Goal: Task Accomplishment & Management: Use online tool/utility

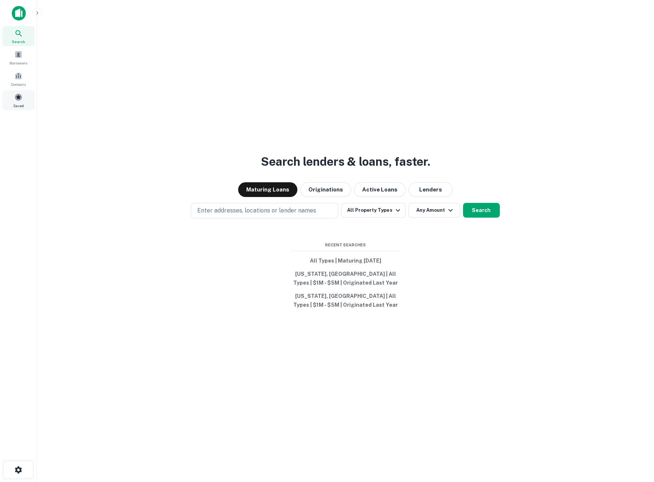
click at [17, 102] on div "Saved" at bounding box center [18, 100] width 32 height 20
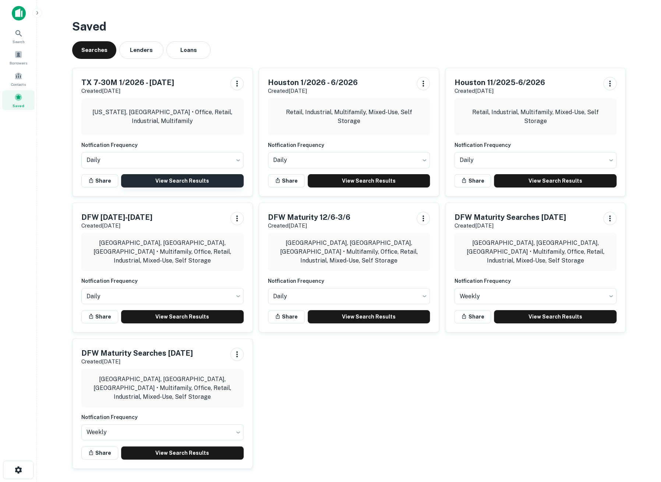
click at [182, 180] on link "View Search Results" at bounding box center [182, 180] width 123 height 13
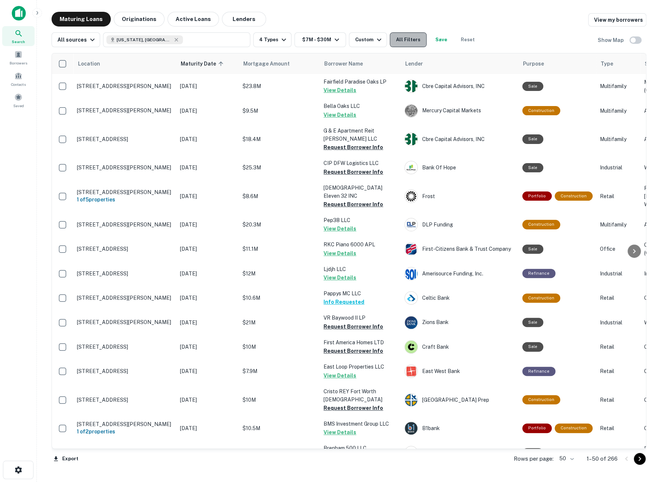
click at [406, 38] on button "All Filters" at bounding box center [408, 39] width 37 height 15
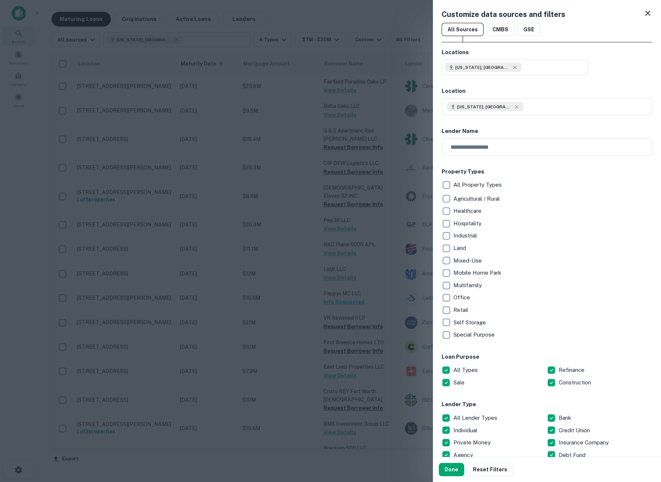
click at [646, 12] on div "**********" at bounding box center [547, 228] width 228 height 456
click at [645, 14] on div "**********" at bounding box center [547, 228] width 228 height 456
click at [643, 16] on icon at bounding box center [647, 13] width 9 height 9
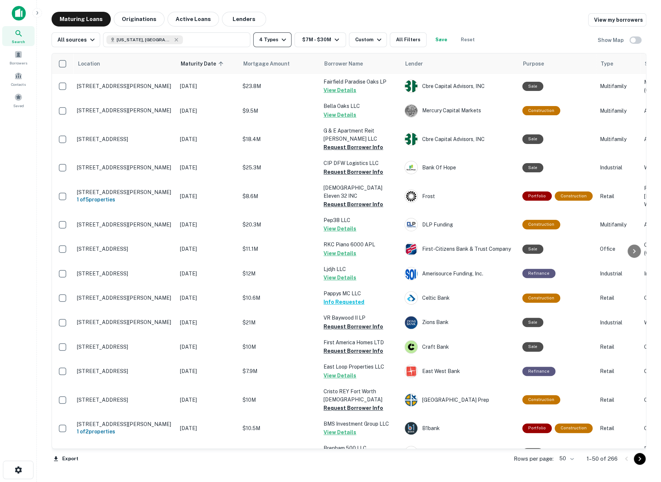
click at [279, 35] on button "4 Types" at bounding box center [272, 39] width 38 height 15
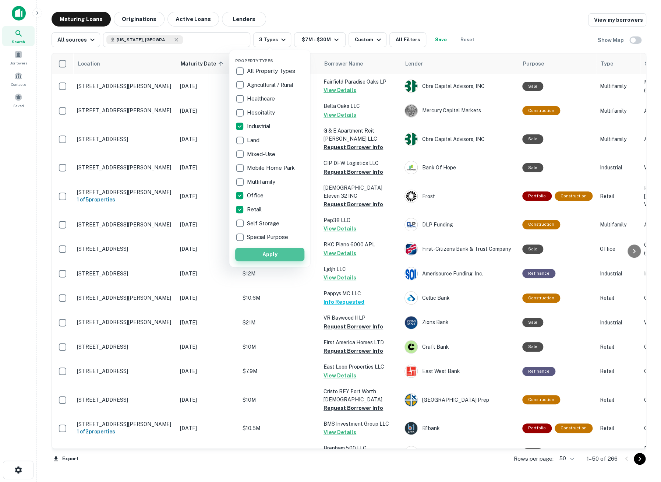
click at [271, 250] on button "Apply" at bounding box center [269, 254] width 69 height 13
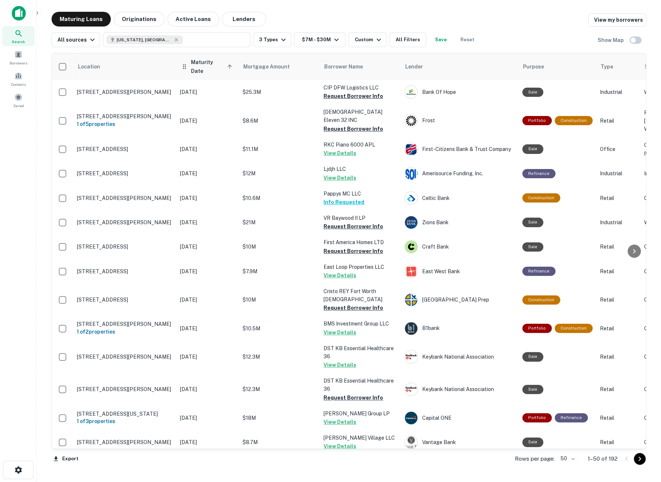
click at [203, 62] on span "Maturity Date sorted ascending" at bounding box center [212, 67] width 43 height 18
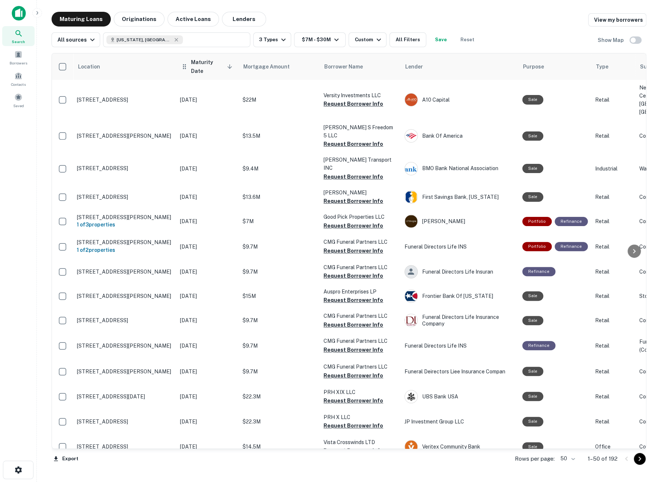
click at [203, 64] on span "Maturity Date sorted descending" at bounding box center [212, 67] width 43 height 18
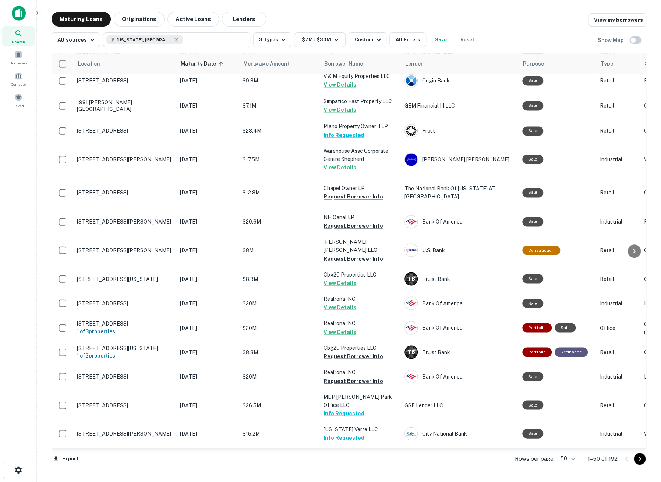
scroll to position [573, 0]
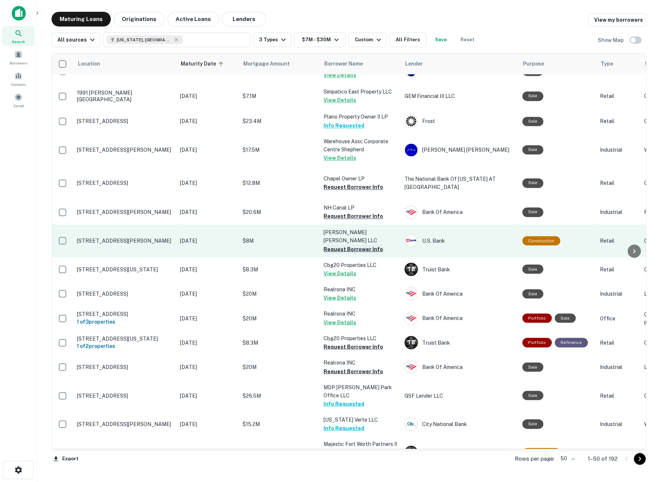
click at [361, 244] on button "Request Borrower Info" at bounding box center [354, 248] width 60 height 9
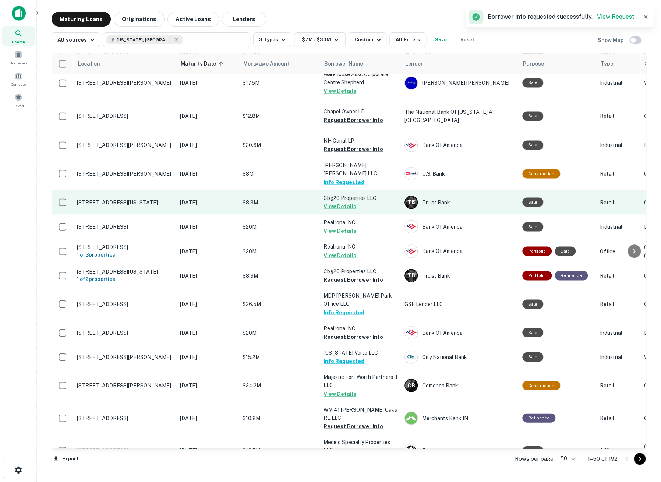
scroll to position [654, 0]
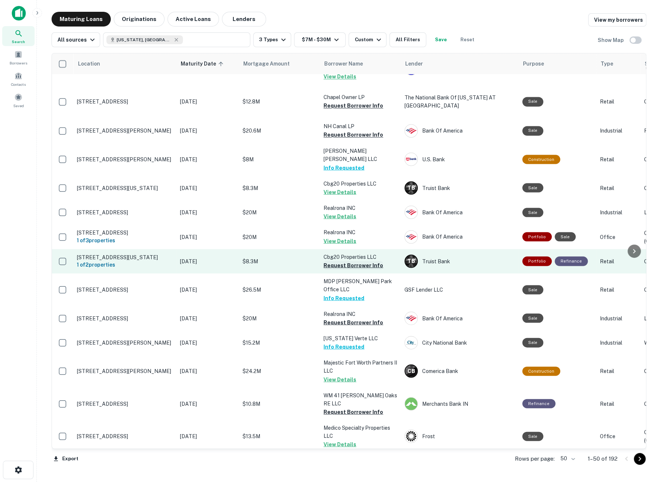
click at [332, 261] on button "Request Borrower Info" at bounding box center [354, 265] width 60 height 9
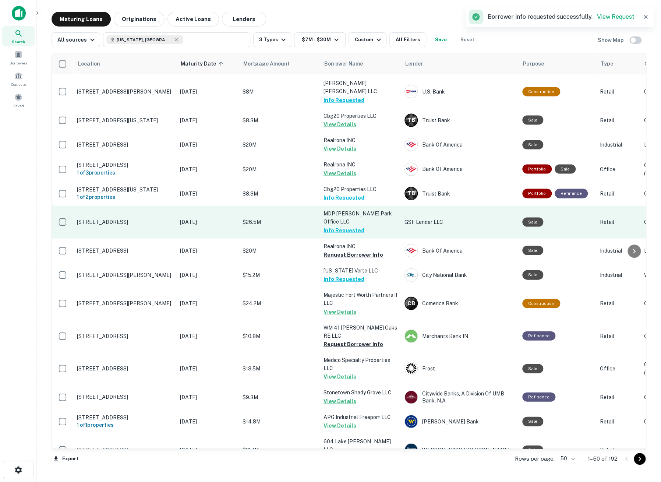
scroll to position [736, 0]
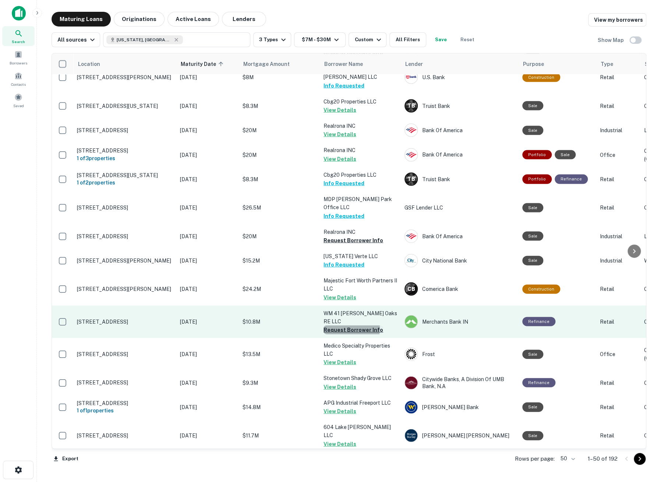
click at [349, 325] on button "Request Borrower Info" at bounding box center [354, 329] width 60 height 9
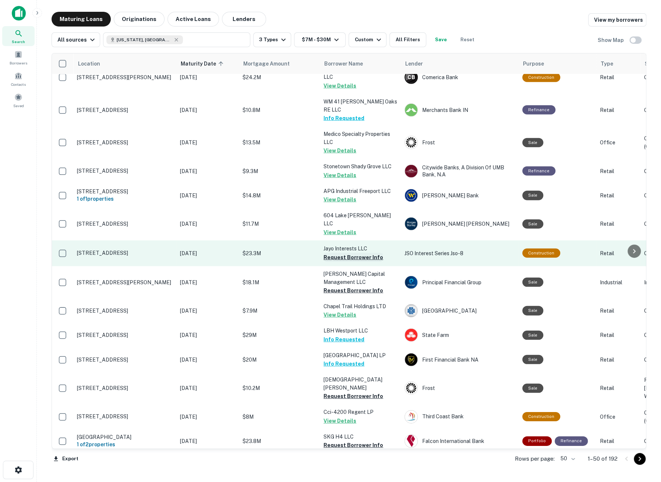
scroll to position [952, 0]
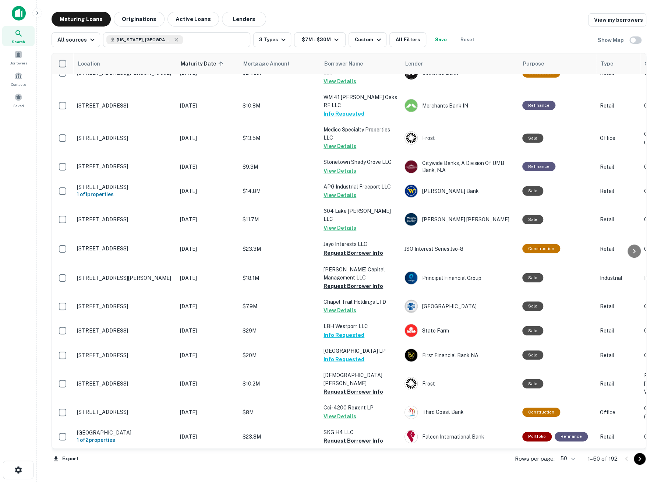
click at [641, 463] on button "Go to next page" at bounding box center [640, 459] width 12 height 12
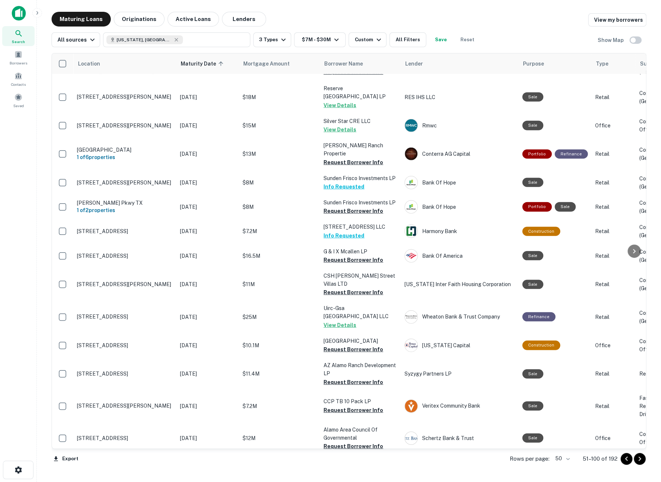
scroll to position [992, 0]
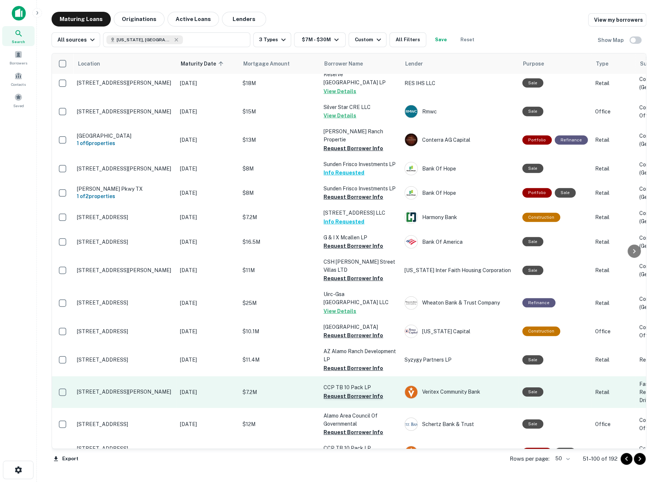
click at [338, 392] on button "Request Borrower Info" at bounding box center [354, 396] width 60 height 9
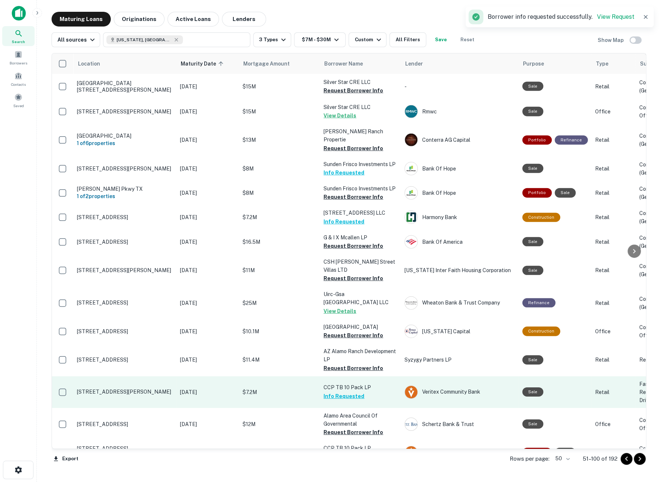
scroll to position [985, 0]
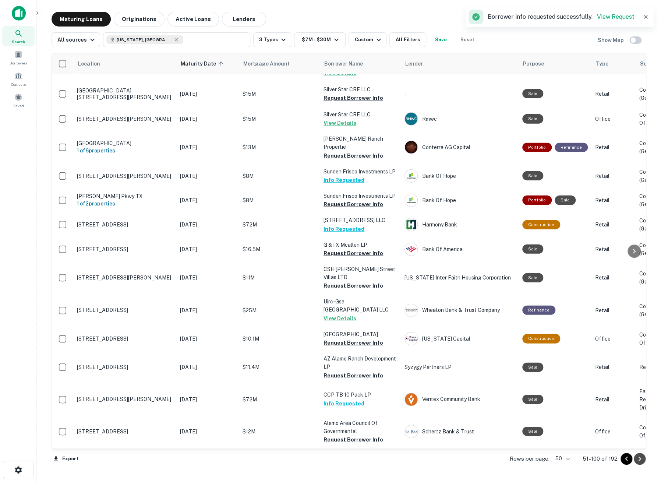
click at [642, 460] on icon "Go to next page" at bounding box center [639, 458] width 9 height 9
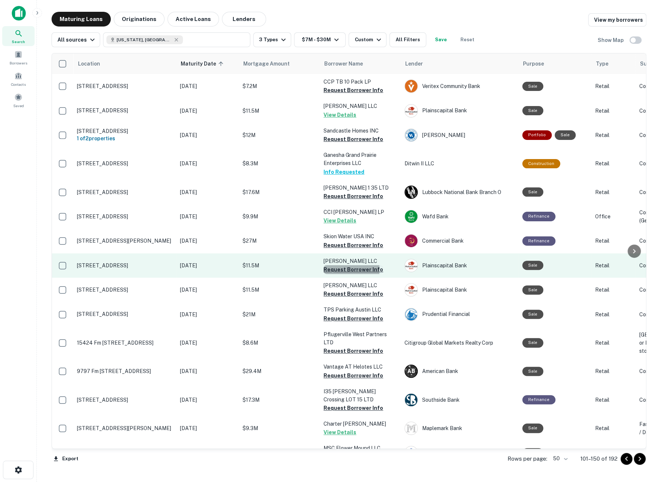
click at [329, 269] on button "Request Borrower Info" at bounding box center [354, 269] width 60 height 9
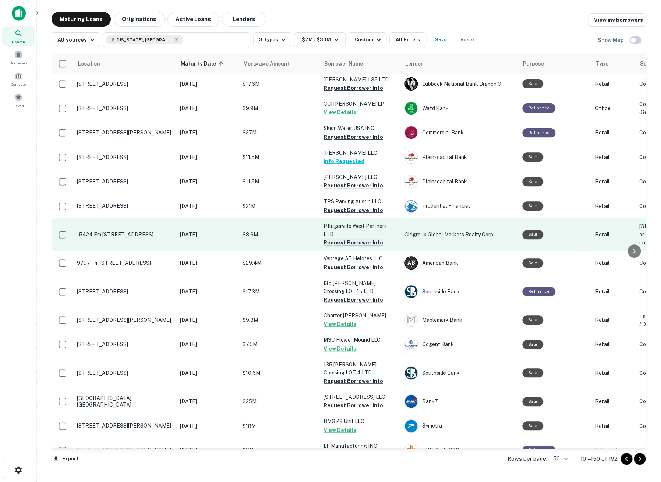
scroll to position [123, 0]
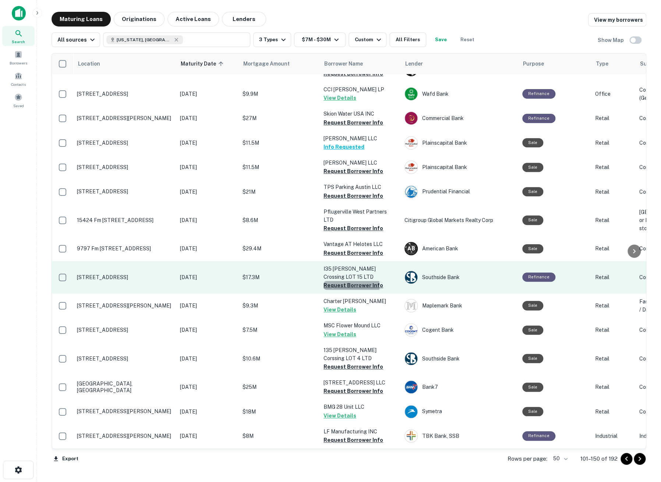
click at [334, 290] on button "Request Borrower Info" at bounding box center [354, 285] width 60 height 9
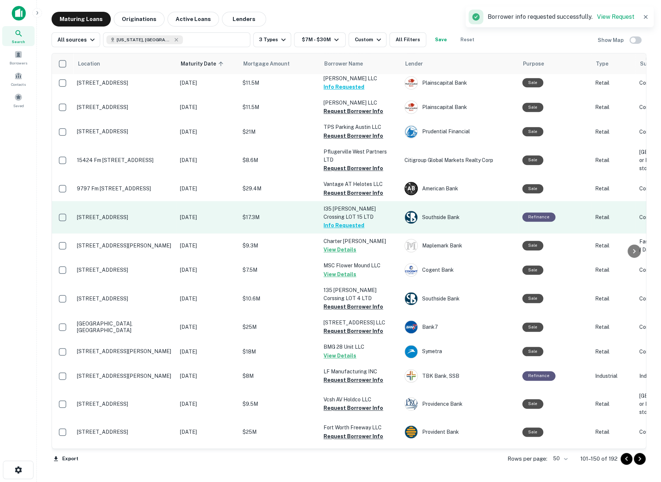
scroll to position [197, 0]
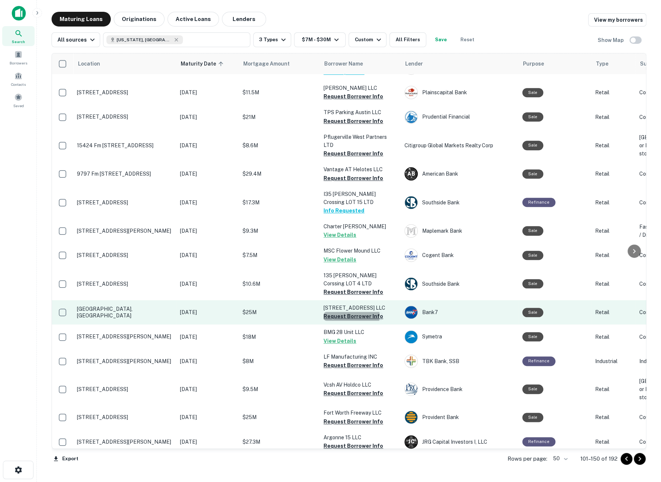
click at [334, 313] on button "Request Borrower Info" at bounding box center [354, 316] width 60 height 9
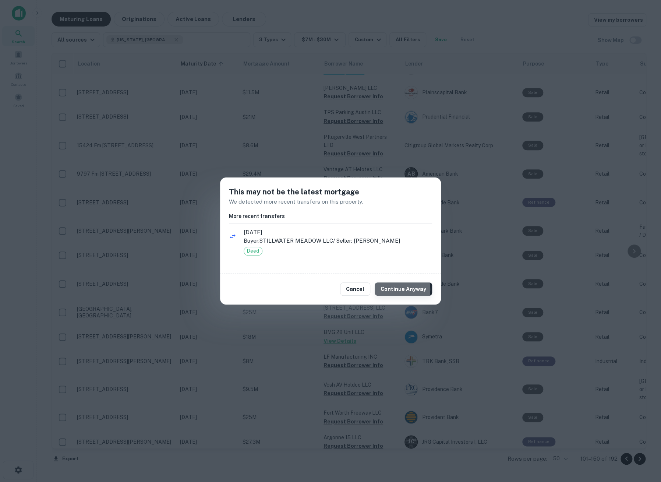
click at [396, 289] on button "Continue Anyway" at bounding box center [403, 288] width 57 height 13
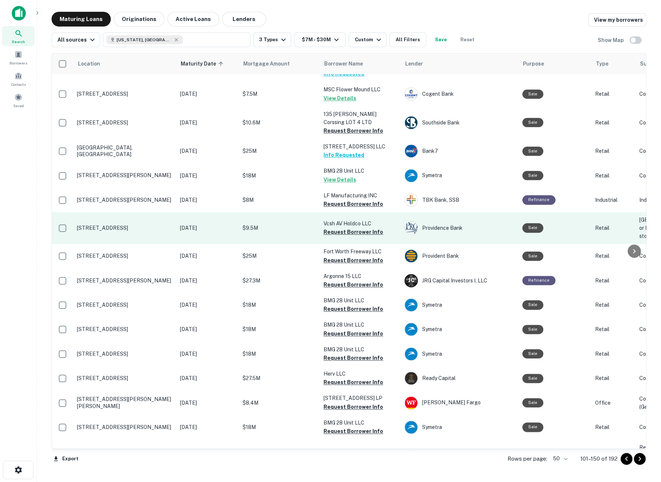
scroll to position [361, 0]
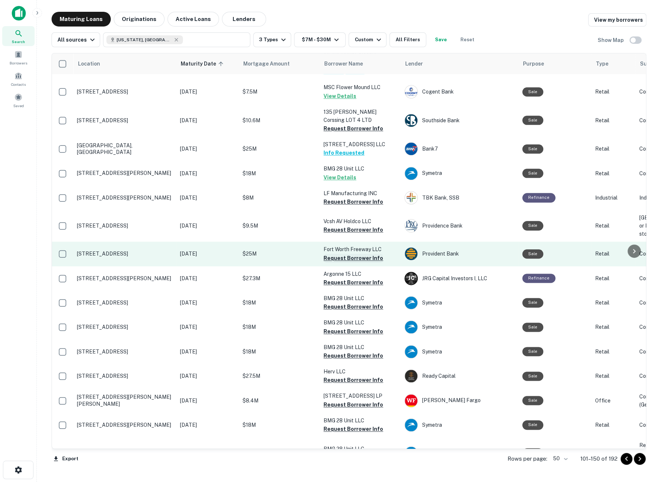
click at [340, 262] on button "Request Borrower Info" at bounding box center [354, 258] width 60 height 9
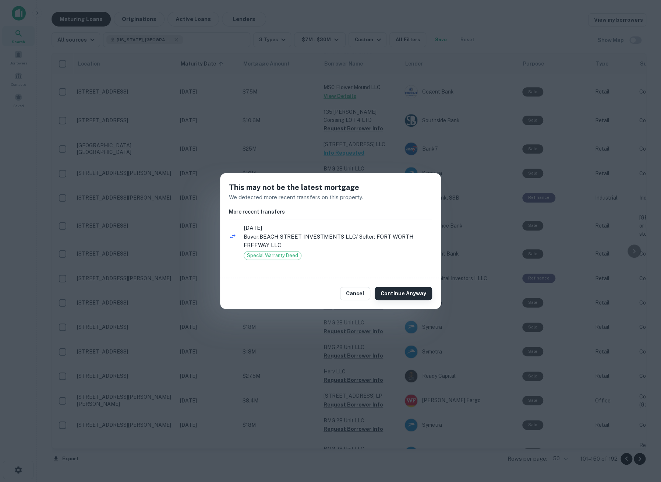
click at [419, 299] on button "Continue Anyway" at bounding box center [403, 293] width 57 height 13
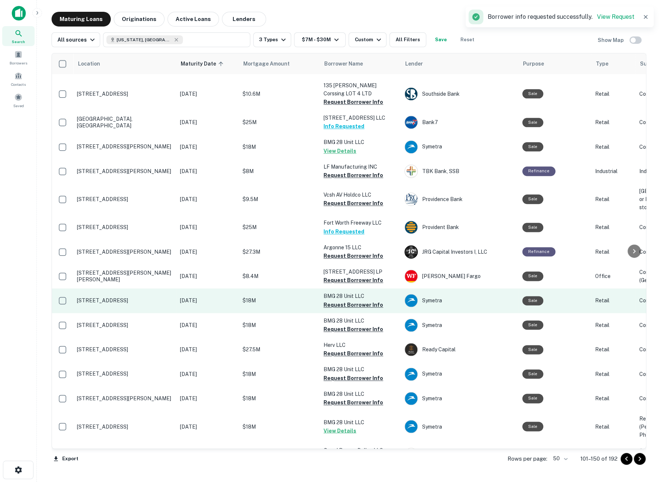
scroll to position [402, 0]
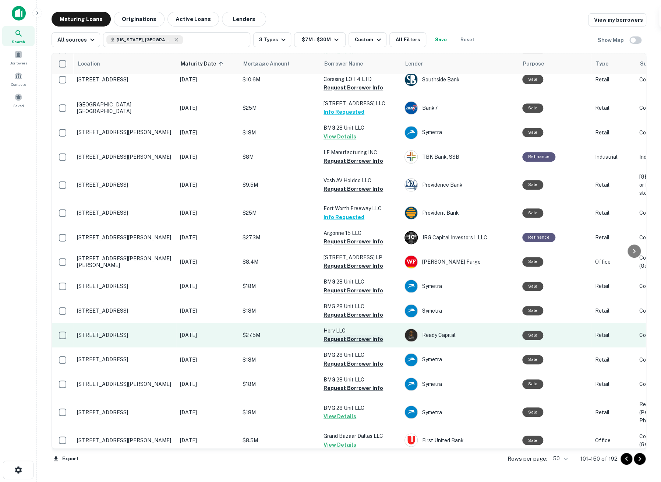
click at [362, 343] on button "Request Borrower Info" at bounding box center [354, 339] width 60 height 9
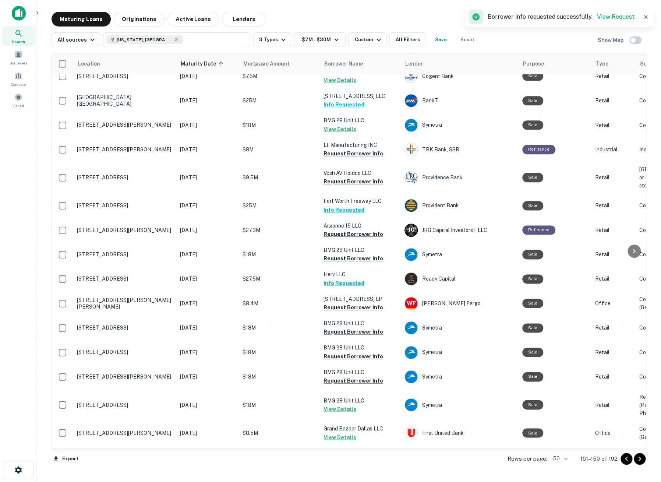
scroll to position [449, 0]
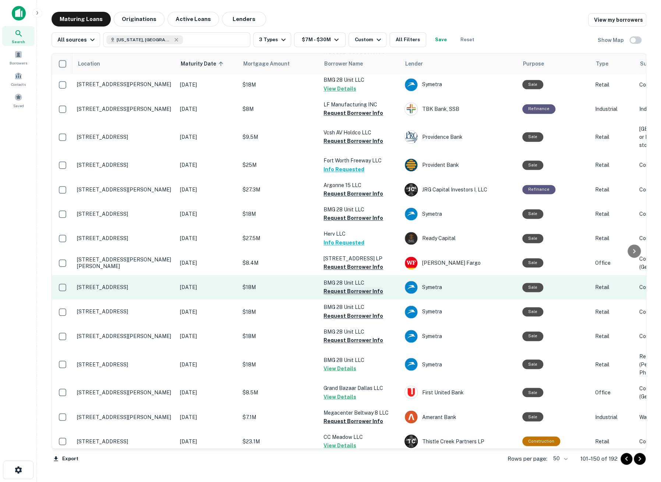
click at [343, 296] on button "Request Borrower Info" at bounding box center [354, 291] width 60 height 9
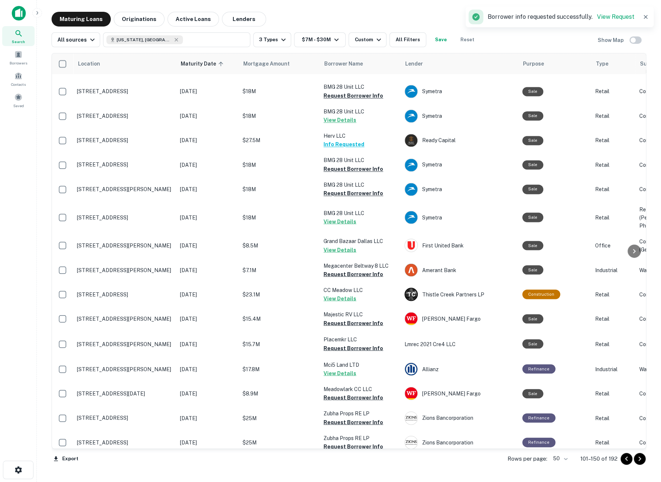
scroll to position [613, 0]
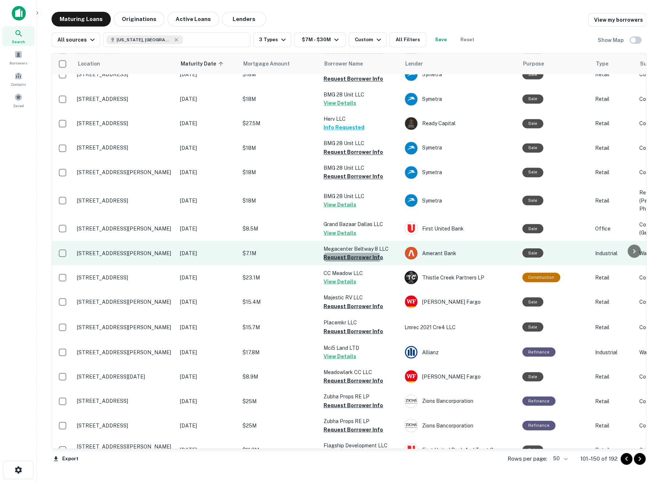
click at [340, 261] on button "Request Borrower Info" at bounding box center [354, 257] width 60 height 9
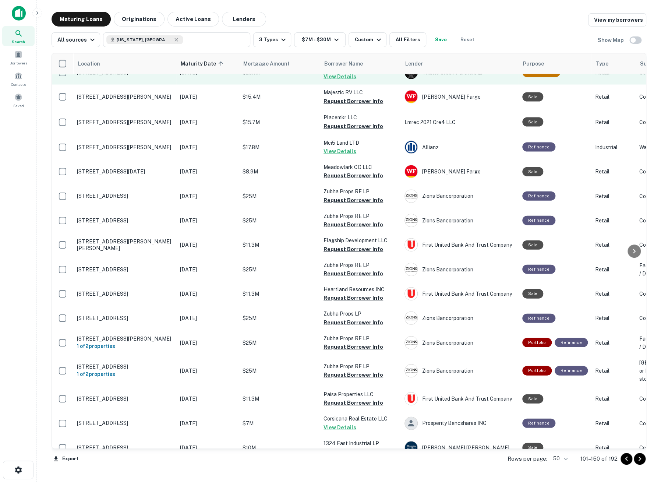
scroll to position [859, 0]
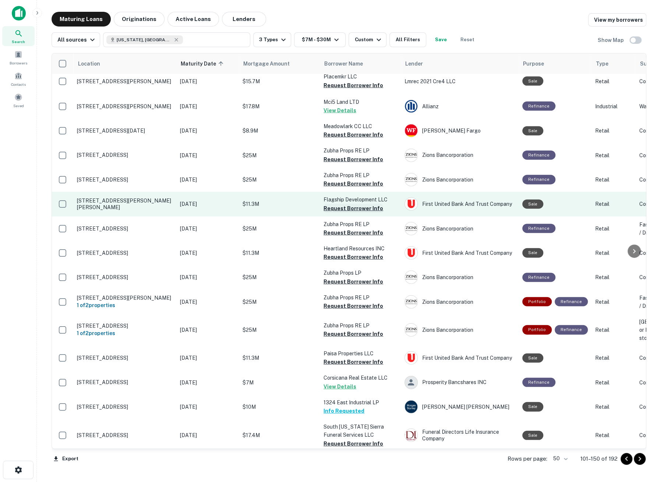
click at [340, 213] on button "Request Borrower Info" at bounding box center [354, 208] width 60 height 9
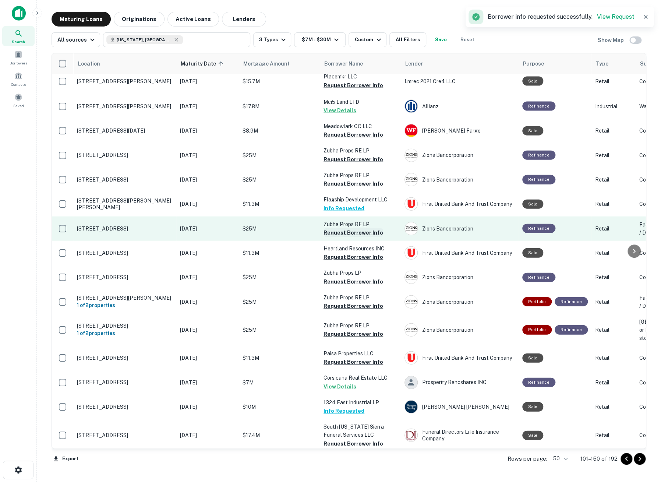
click at [342, 237] on button "Request Borrower Info" at bounding box center [354, 232] width 60 height 9
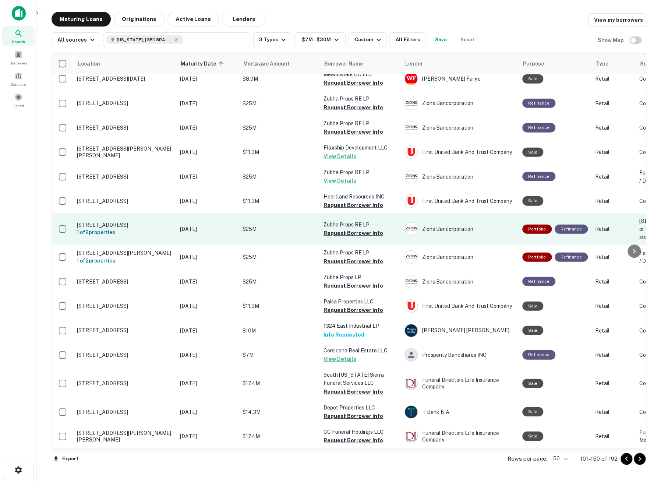
scroll to position [976, 0]
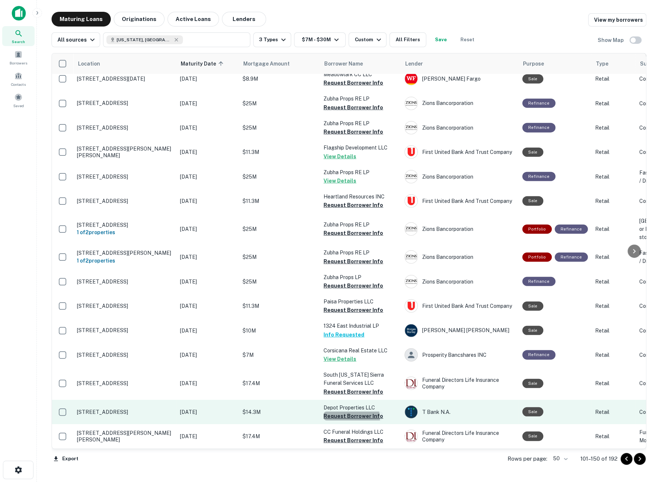
click at [336, 412] on button "Request Borrower Info" at bounding box center [354, 416] width 60 height 9
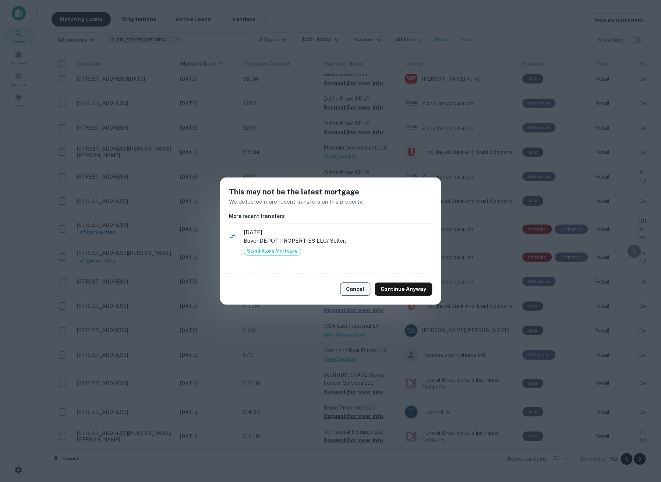
click at [364, 289] on button "Cancel" at bounding box center [355, 288] width 30 height 13
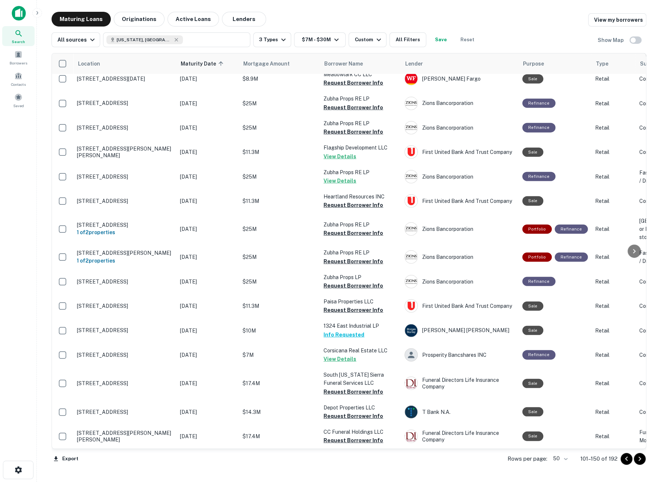
click at [644, 461] on button "Go to next page" at bounding box center [640, 459] width 12 height 12
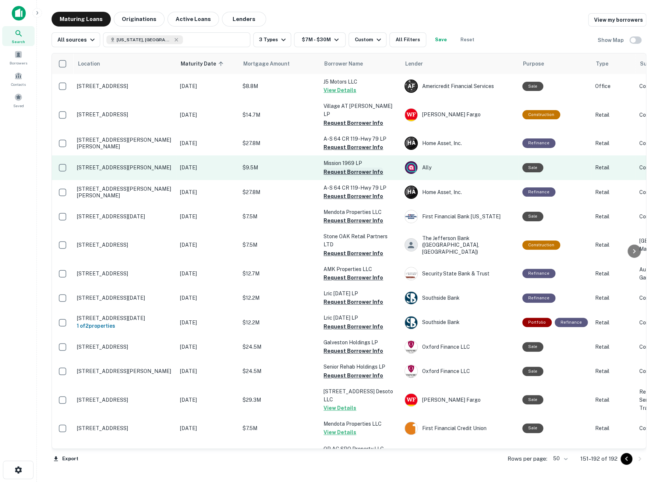
click at [348, 167] on button "Request Borrower Info" at bounding box center [354, 171] width 60 height 9
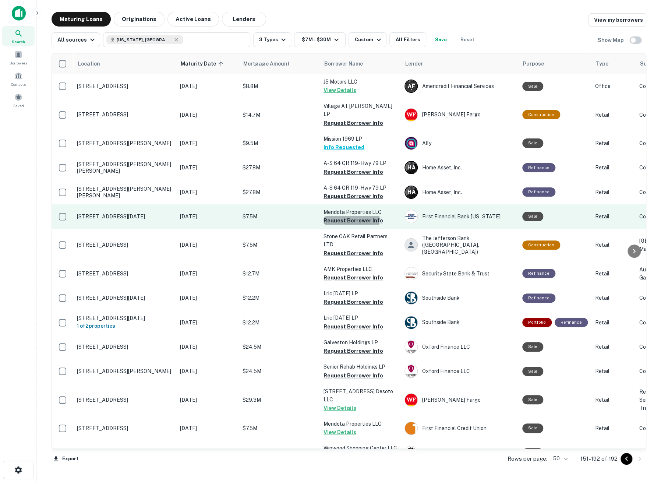
click at [341, 216] on button "Request Borrower Info" at bounding box center [354, 220] width 60 height 9
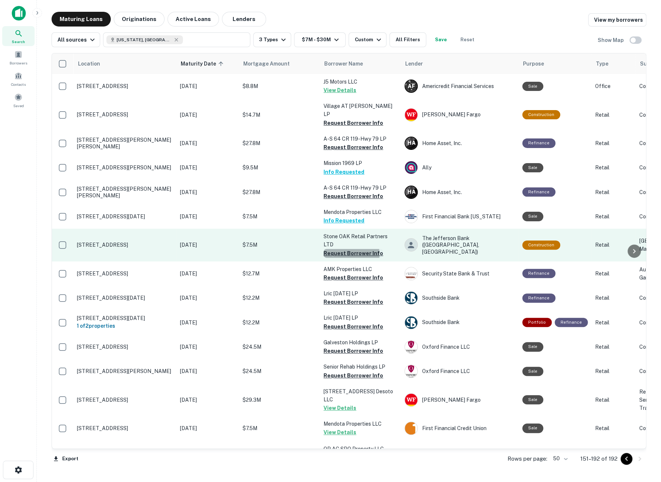
click at [337, 249] on button "Request Borrower Info" at bounding box center [354, 253] width 60 height 9
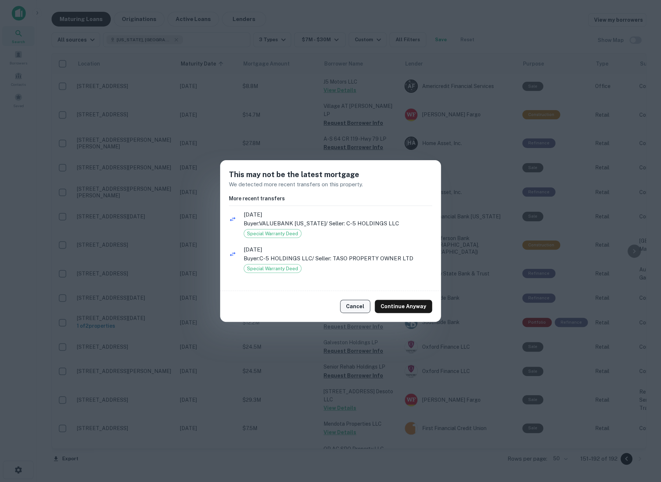
click at [356, 303] on button "Cancel" at bounding box center [355, 306] width 30 height 13
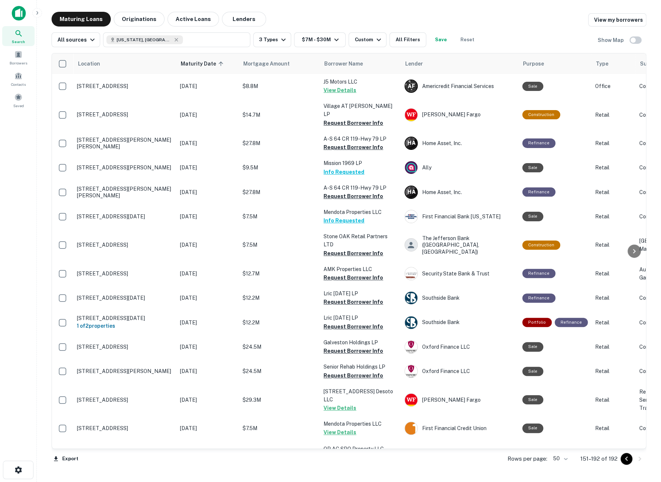
scroll to position [41, 0]
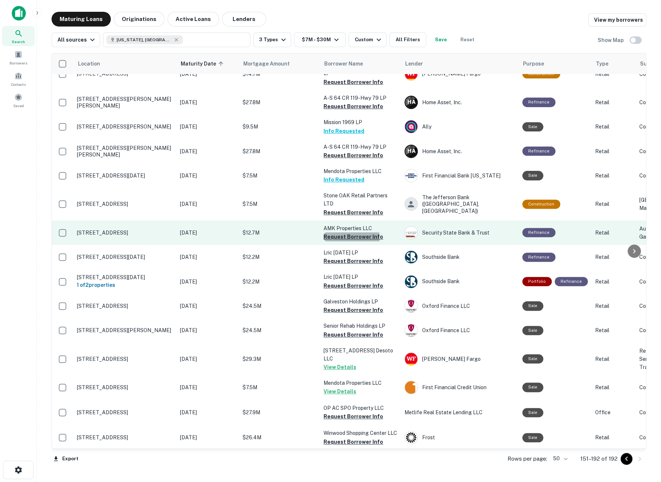
click at [340, 237] on button "Request Borrower Info" at bounding box center [354, 236] width 60 height 9
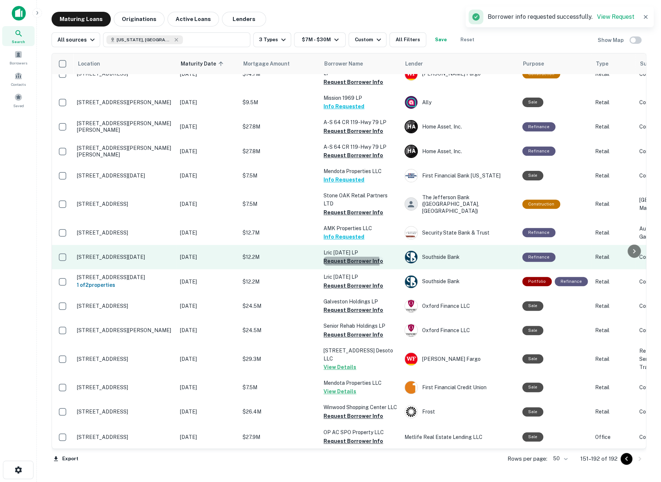
click at [339, 261] on button "Request Borrower Info" at bounding box center [354, 261] width 60 height 9
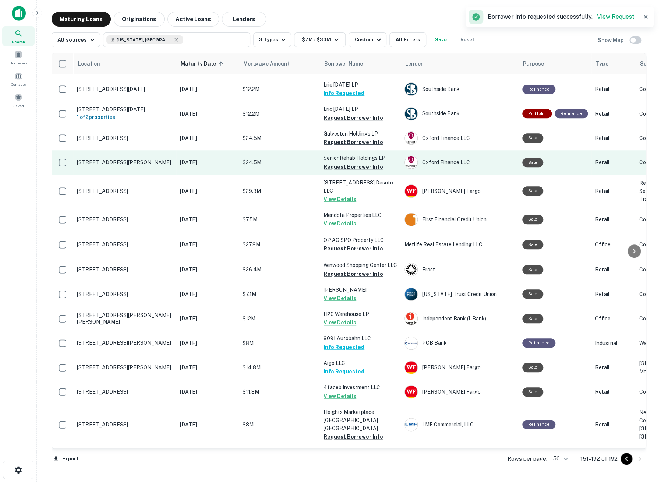
scroll to position [246, 0]
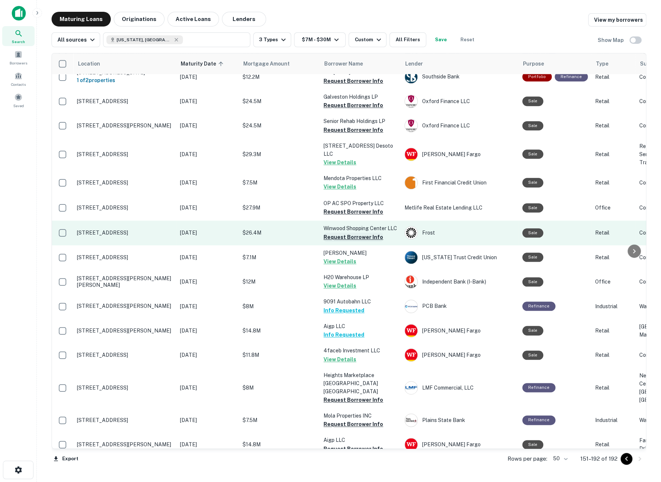
click at [330, 241] on button "Request Borrower Info" at bounding box center [354, 237] width 60 height 9
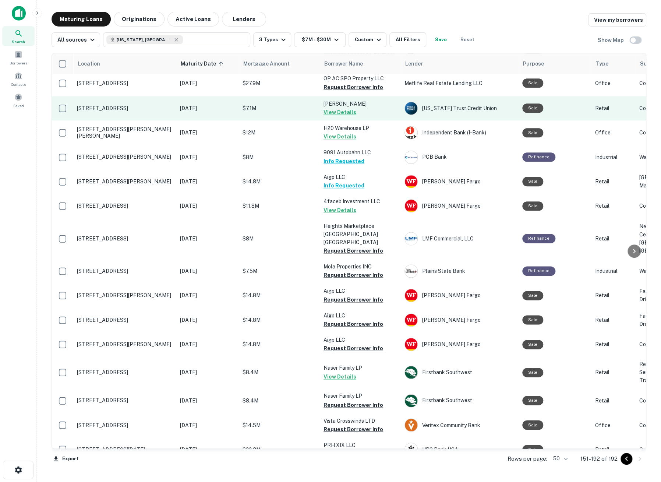
scroll to position [409, 0]
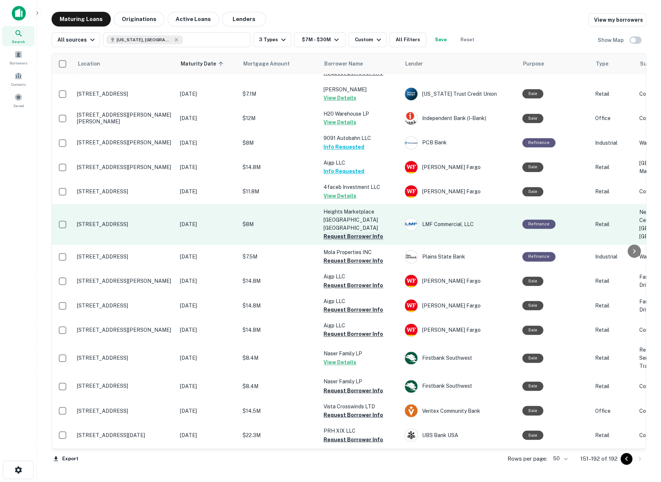
click at [325, 241] on button "Request Borrower Info" at bounding box center [354, 236] width 60 height 9
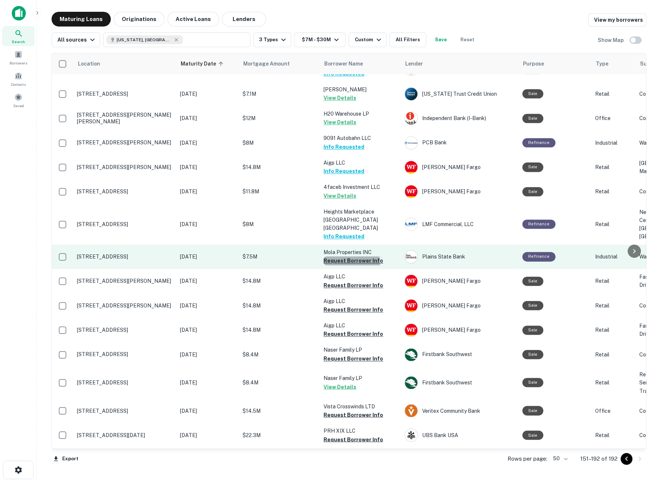
click at [348, 265] on button "Request Borrower Info" at bounding box center [354, 260] width 60 height 9
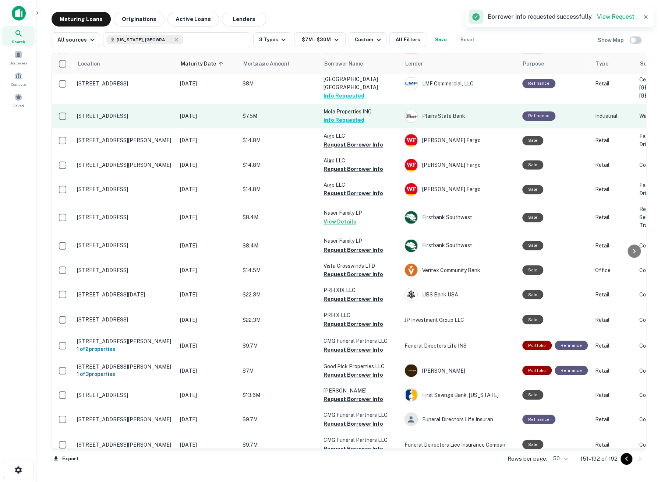
scroll to position [573, 0]
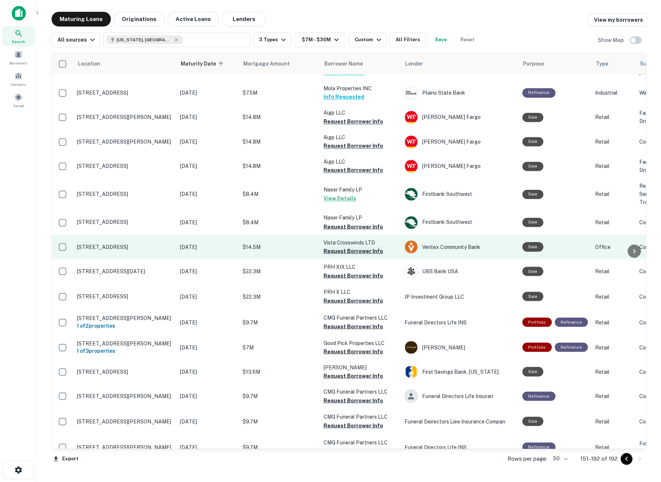
click at [340, 255] on button "Request Borrower Info" at bounding box center [354, 250] width 60 height 9
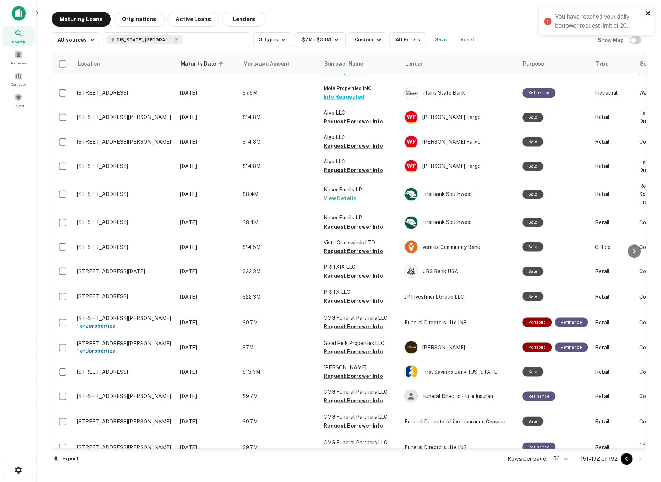
click at [648, 12] on icon "close" at bounding box center [648, 13] width 5 height 6
